Goal: Task Accomplishment & Management: Complete application form

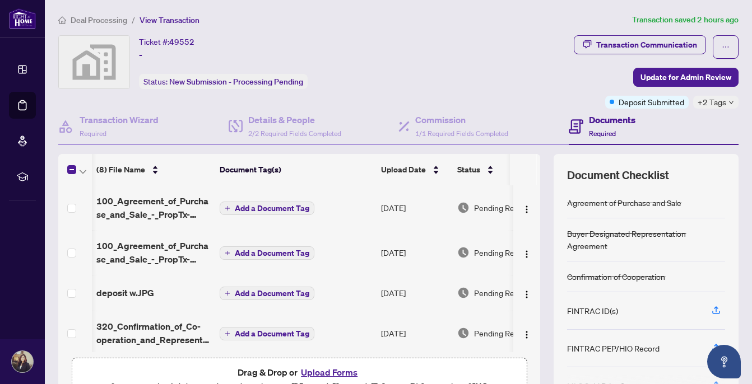
scroll to position [0, 1]
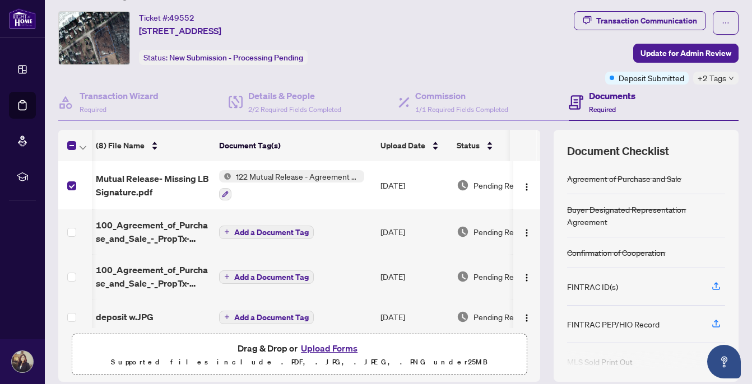
scroll to position [30, 0]
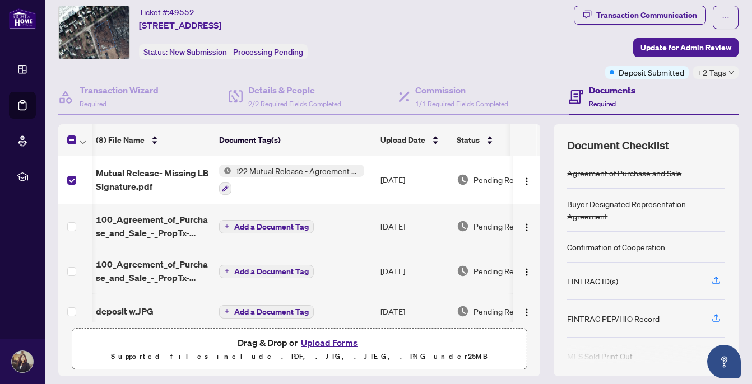
click at [610, 96] on h4 "Documents" at bounding box center [612, 90] width 47 height 13
click at [603, 95] on h4 "Documents" at bounding box center [612, 90] width 47 height 13
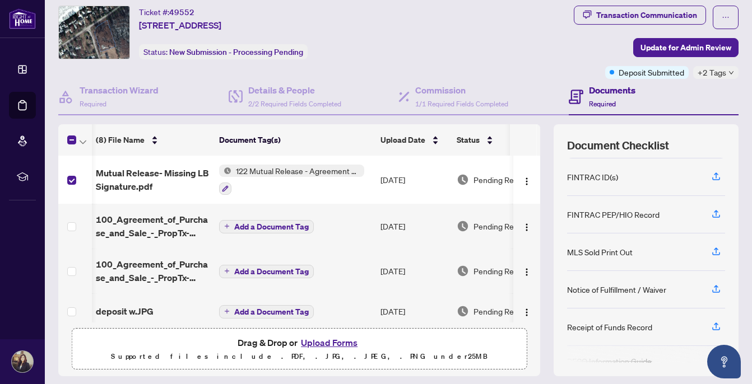
scroll to position [103, 0]
click at [713, 52] on span "Update for Admin Review" at bounding box center [686, 48] width 91 height 18
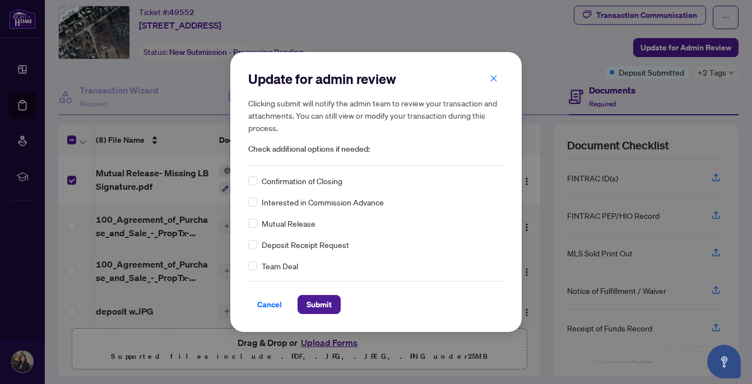
click at [294, 224] on span "Mutual Release" at bounding box center [289, 223] width 54 height 12
click at [313, 306] on span "Submit" at bounding box center [319, 305] width 25 height 18
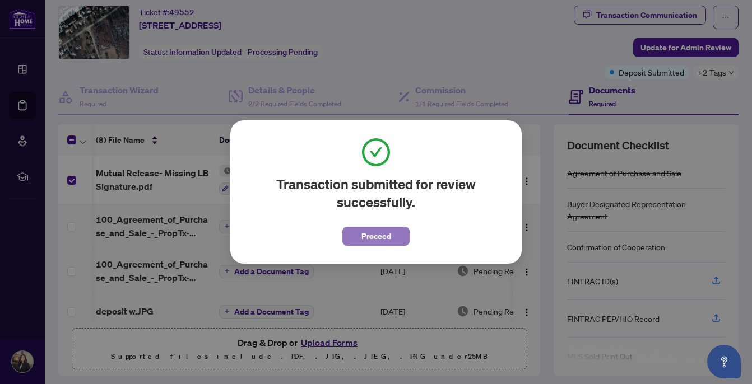
click at [363, 240] on button "Proceed" at bounding box center [375, 236] width 67 height 19
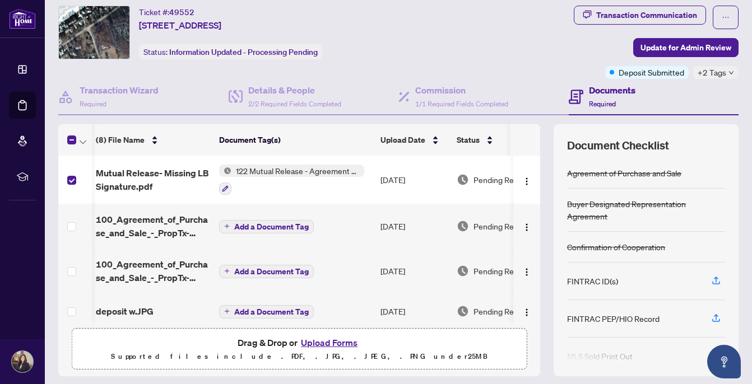
drag, startPoint x: 382, startPoint y: 233, endPoint x: 375, endPoint y: 229, distance: 8.3
click at [375, 229] on tr "100_Agreement_of_Purchase_and_Sale_-_PropTx-OREA__2_.pdf Add a Document Tag [DA…" at bounding box center [316, 226] width 517 height 45
